Goal: Check status: Check status

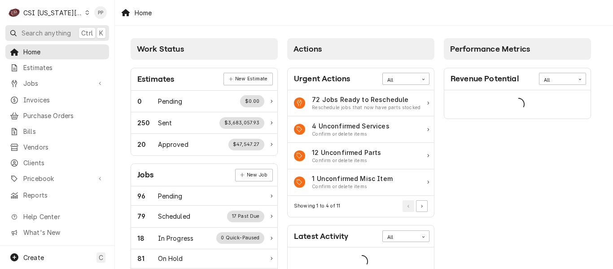
click at [49, 36] on span "Search anything" at bounding box center [46, 32] width 49 height 9
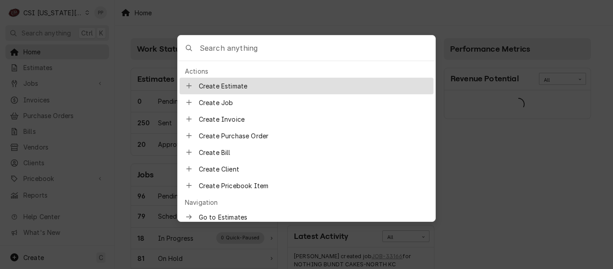
click at [306, 21] on body "C CSI Kansas City PP Search anything Ctrl K Home Estimates Jobs Jobs Job Series…" at bounding box center [306, 134] width 613 height 269
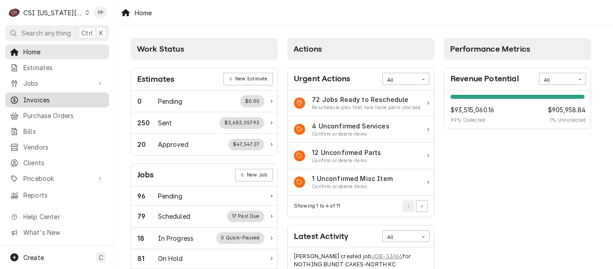
click at [52, 95] on span "Invoices" at bounding box center [63, 99] width 81 height 9
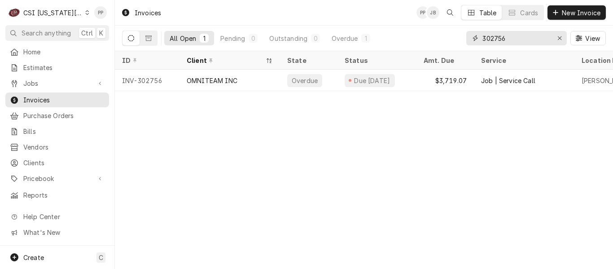
click at [515, 37] on input "302756" at bounding box center [516, 38] width 67 height 14
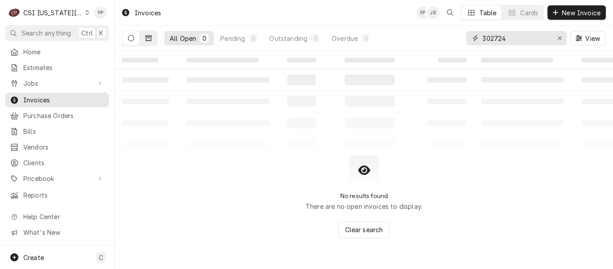
type input "302724"
click at [156, 38] on button "Dynamic Content Wrapper" at bounding box center [148, 38] width 17 height 14
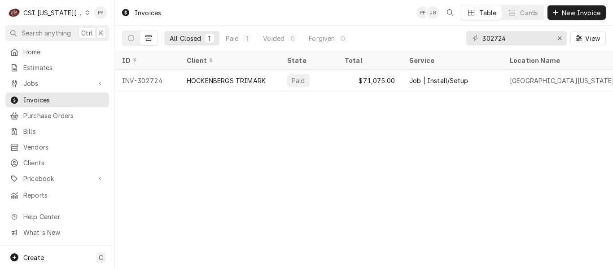
click at [244, 76] on div "HOCKENBERGS TRIMARK" at bounding box center [226, 80] width 79 height 9
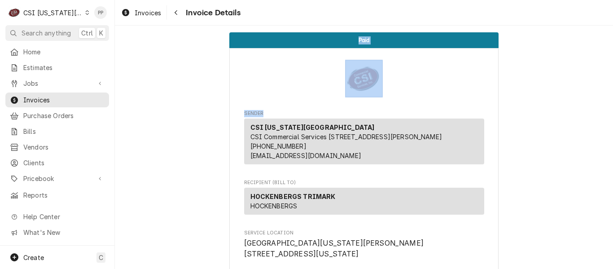
drag, startPoint x: 202, startPoint y: 42, endPoint x: 561, endPoint y: 106, distance: 364.6
